Goal: Transaction & Acquisition: Purchase product/service

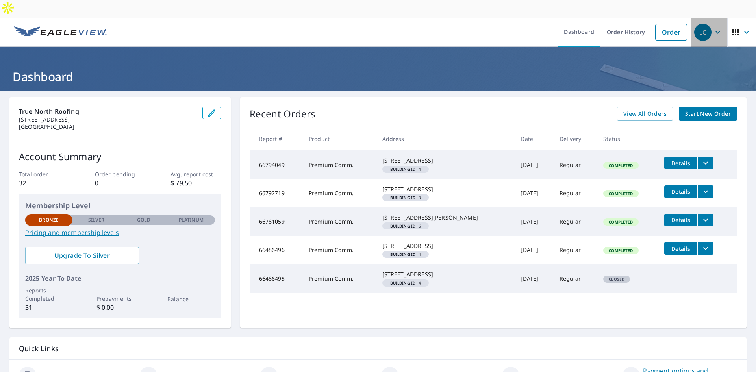
click at [698, 24] on div "LC" at bounding box center [702, 32] width 17 height 17
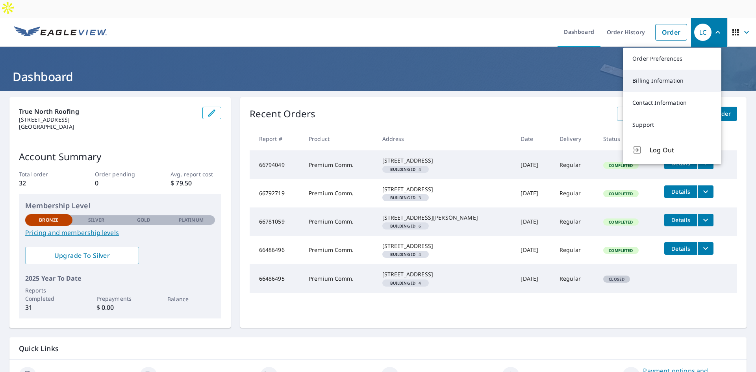
click at [664, 70] on link "Billing Information" at bounding box center [672, 81] width 98 height 22
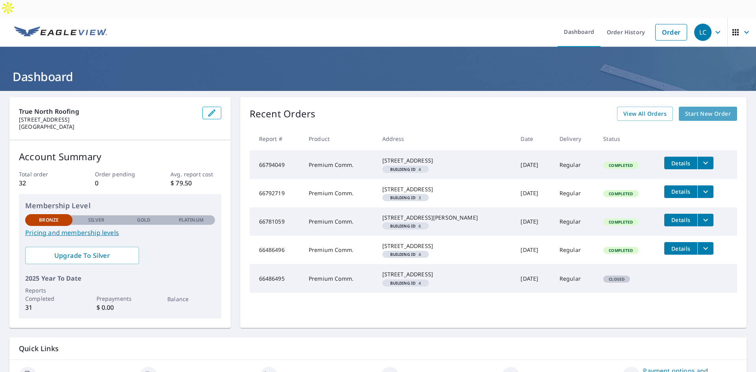
click at [701, 109] on span "Start New Order" at bounding box center [708, 114] width 46 height 10
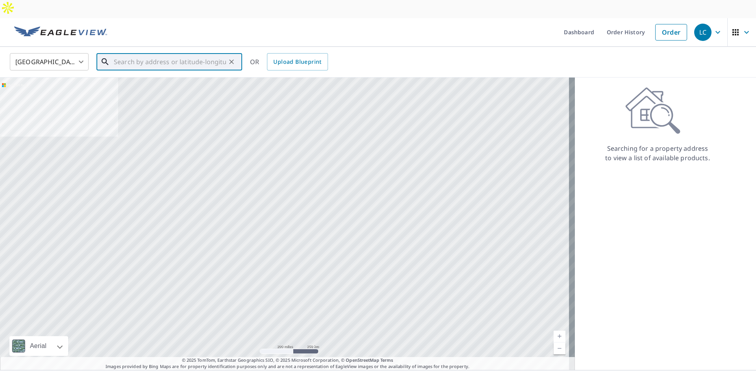
click at [180, 51] on input "text" at bounding box center [170, 62] width 112 height 22
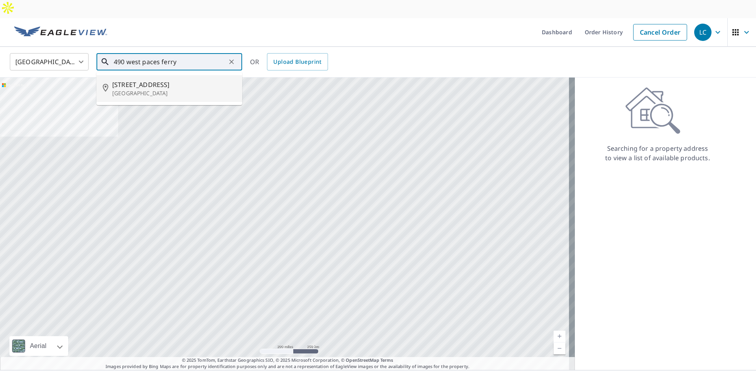
click at [137, 75] on li "[STREET_ADDRESS]" at bounding box center [169, 88] width 146 height 27
type input "[STREET_ADDRESS]"
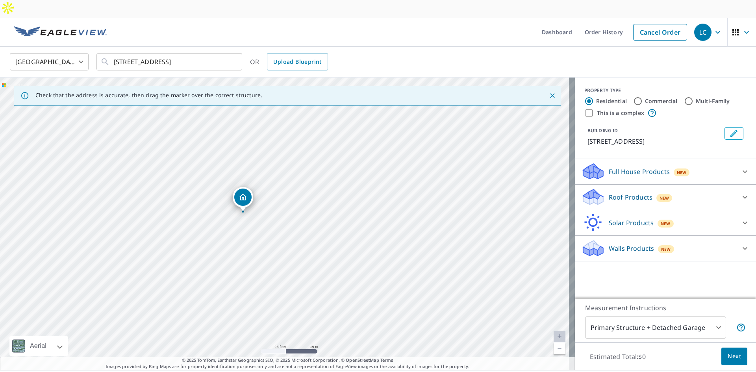
drag, startPoint x: 246, startPoint y: 182, endPoint x: 254, endPoint y: 213, distance: 31.6
click at [254, 213] on div "[STREET_ADDRESS]" at bounding box center [287, 224] width 575 height 293
click at [741, 193] on icon at bounding box center [744, 197] width 9 height 9
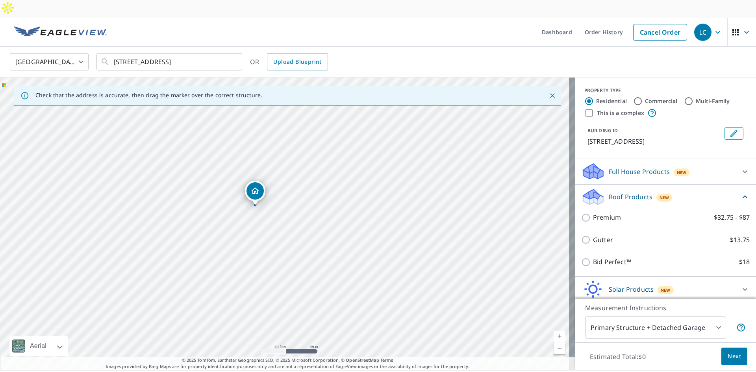
click at [740, 167] on icon at bounding box center [744, 171] width 9 height 9
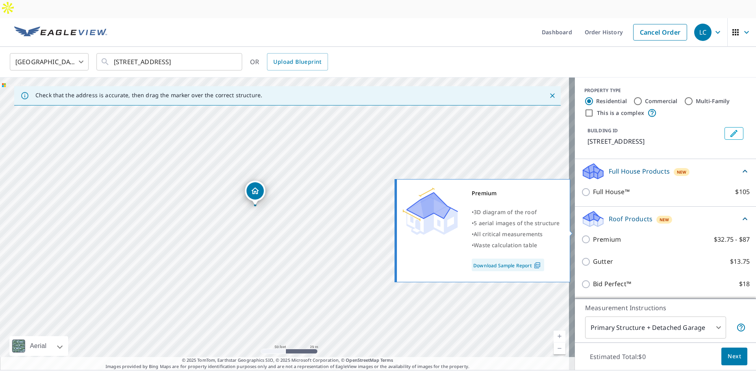
click at [593, 235] on p "Premium" at bounding box center [607, 240] width 28 height 10
click at [588, 235] on input "Premium $32.75 - $87" at bounding box center [587, 239] width 12 height 9
checkbox input "true"
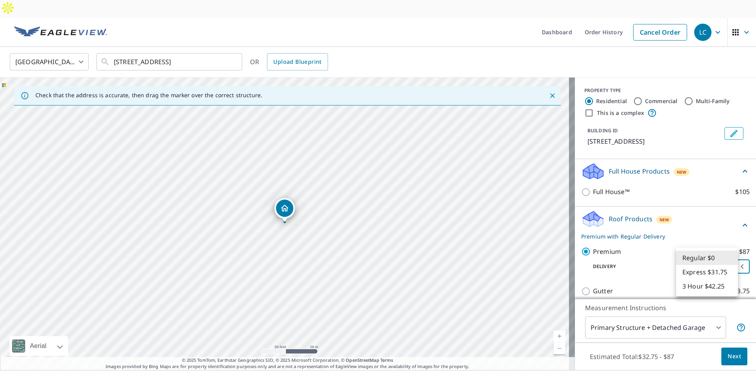
click at [717, 258] on body "LC LC Dashboard Order History Cancel Order LC [GEOGRAPHIC_DATA] US ​ [STREET_AD…" at bounding box center [378, 195] width 756 height 390
click at [695, 258] on li "Regular $0" at bounding box center [707, 258] width 62 height 14
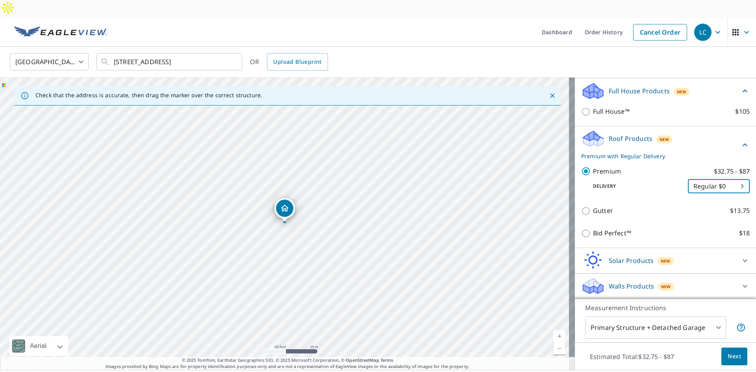
scroll to position [90, 0]
click at [731, 352] on span "Next" at bounding box center [734, 357] width 13 height 10
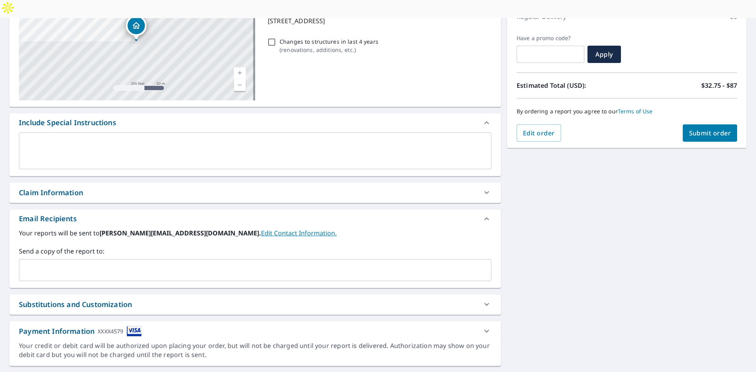
scroll to position [124, 0]
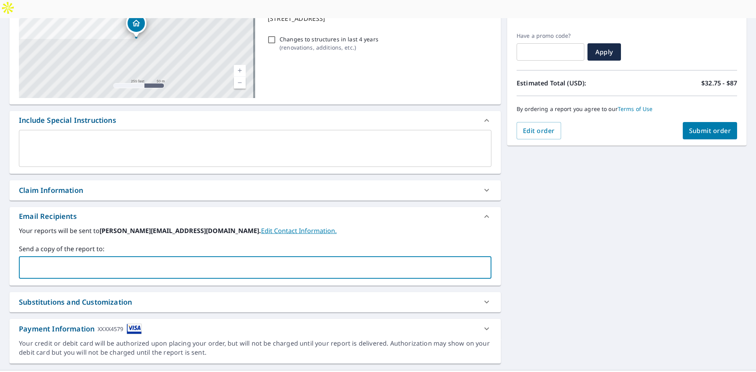
click at [421, 260] on input "text" at bounding box center [249, 267] width 454 height 15
type input "[EMAIL_ADDRESS][DOMAIN_NAME]"
type input "[PERSON_NAME][EMAIL_ADDRESS][DOMAIN_NAME]"
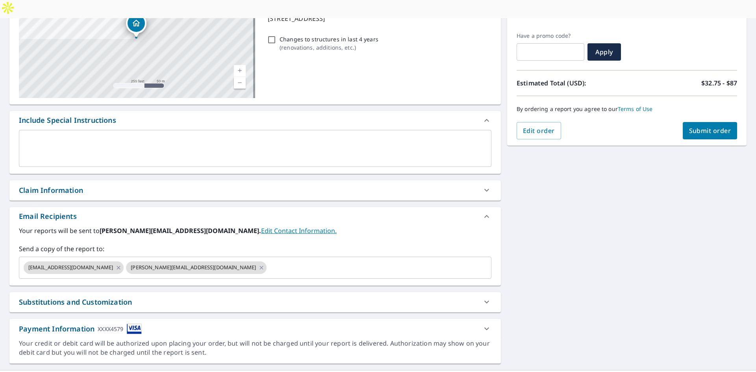
click at [573, 256] on div "[STREET_ADDRESS] Aerial Road A standard road map Aerial A detailed look from ab…" at bounding box center [378, 168] width 756 height 403
click at [45, 264] on span "[EMAIL_ADDRESS][DOMAIN_NAME]" at bounding box center [71, 267] width 94 height 7
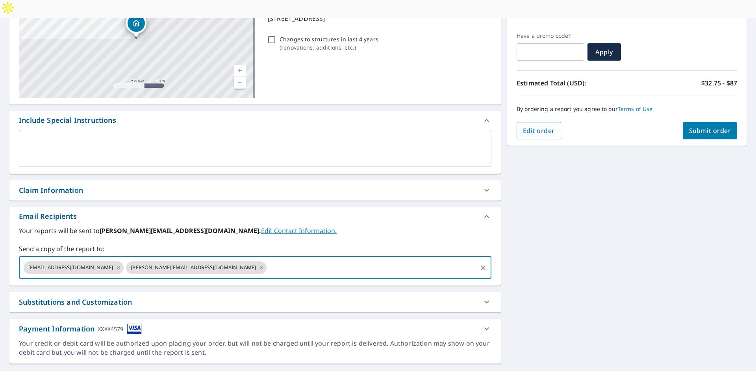
click at [46, 264] on span "[EMAIL_ADDRESS][DOMAIN_NAME]" at bounding box center [71, 267] width 94 height 7
click at [115, 264] on icon at bounding box center [118, 268] width 6 height 9
click at [165, 260] on input "text" at bounding box center [320, 267] width 311 height 15
type input "[EMAIL_ADDRESS][DOMAIN_NAME]"
click at [714, 126] on span "Submit order" at bounding box center [710, 130] width 42 height 9
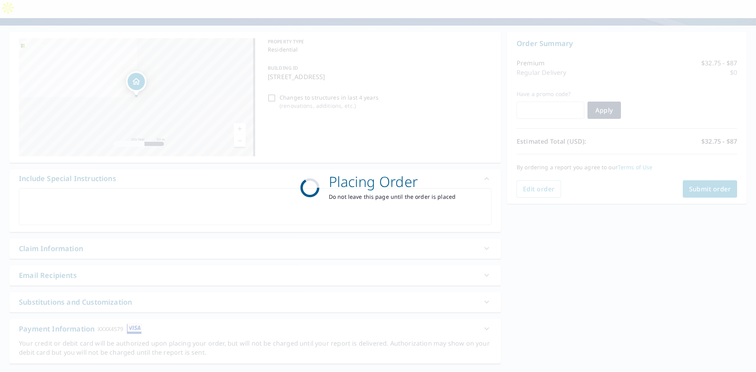
scroll to position [65, 0]
